Goal: Task Accomplishment & Management: Manage account settings

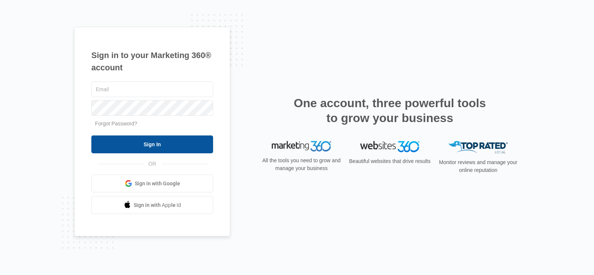
type input "[PERSON_NAME][EMAIL_ADDRESS][DOMAIN_NAME]"
click at [198, 146] on input "Sign In" at bounding box center [152, 144] width 122 height 18
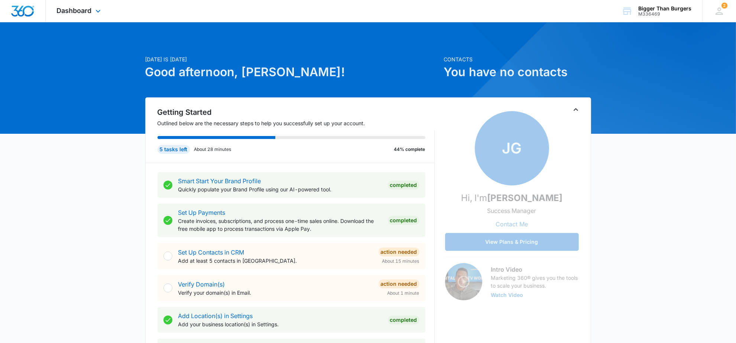
click at [101, 7] on icon at bounding box center [98, 11] width 9 height 9
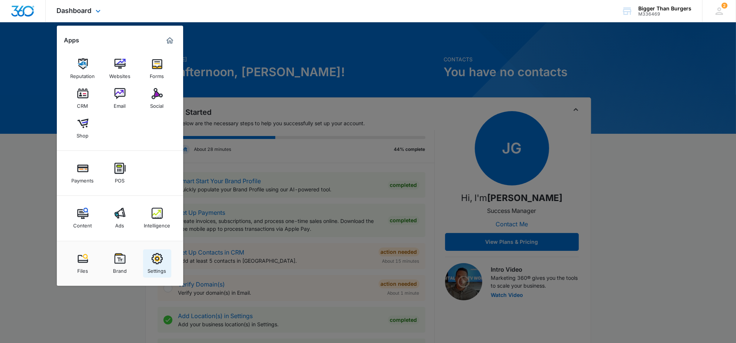
click at [155, 255] on img at bounding box center [157, 258] width 11 height 11
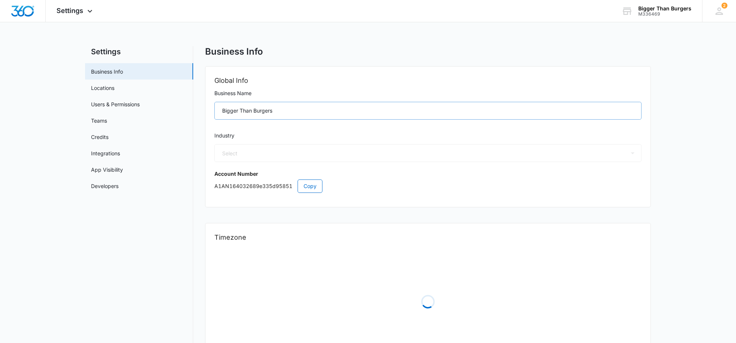
select select "45"
select select "US"
select select "America/[GEOGRAPHIC_DATA]"
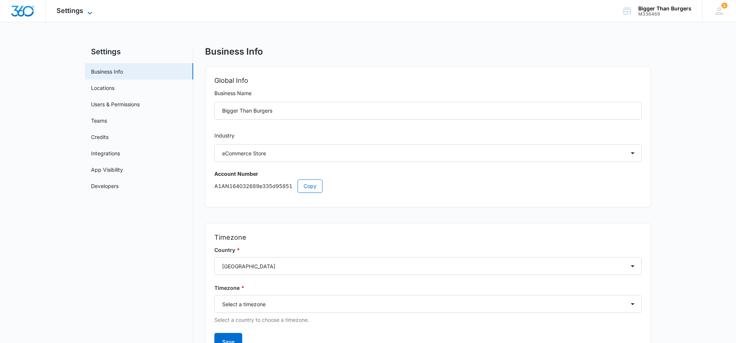
click at [91, 15] on icon at bounding box center [89, 13] width 9 height 9
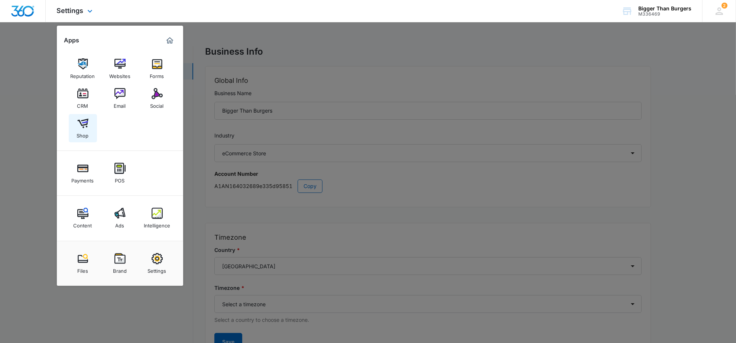
click at [82, 126] on img at bounding box center [82, 123] width 11 height 11
